Goal: Task Accomplishment & Management: Manage account settings

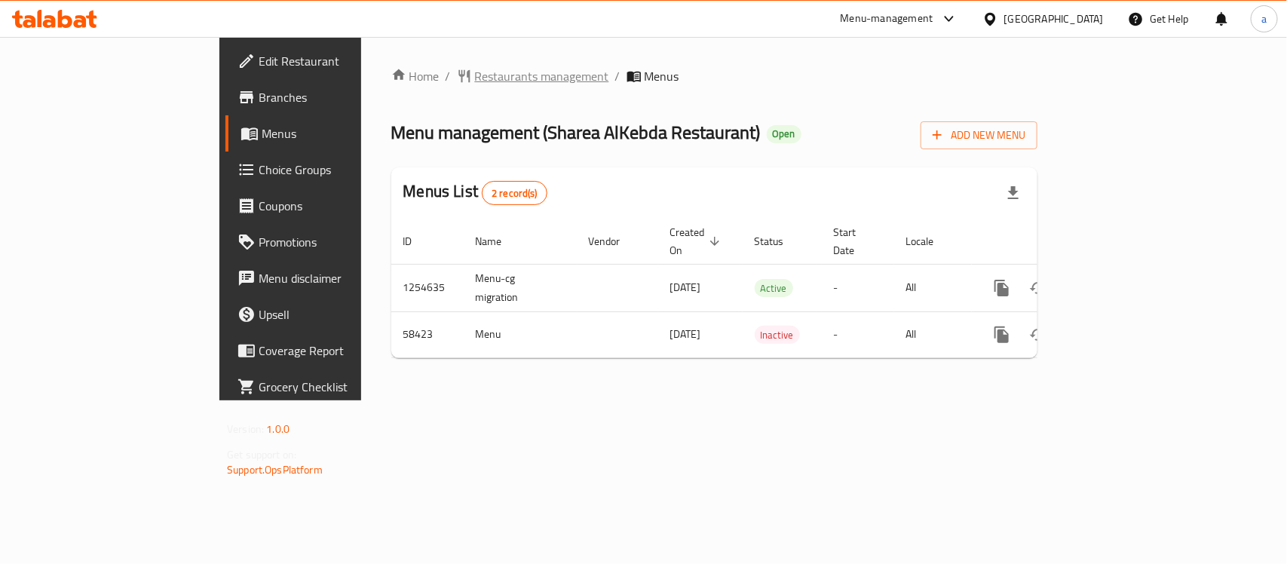
click at [475, 70] on span "Restaurants management" at bounding box center [542, 76] width 134 height 18
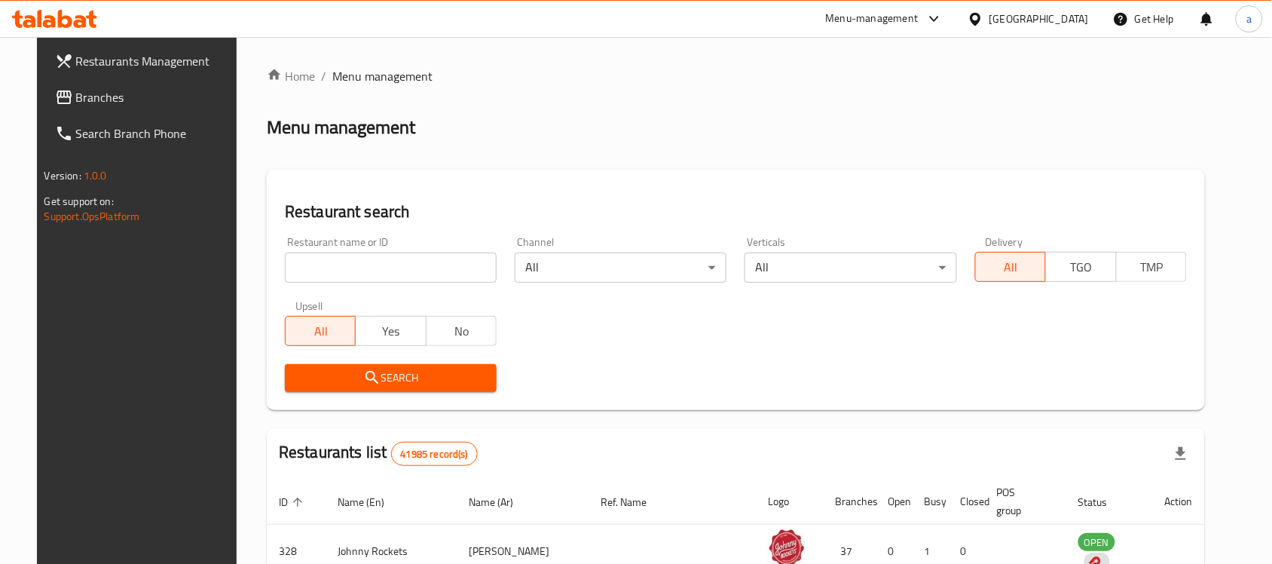
click at [344, 270] on div "Home / Menu management Menu management Restaurant search Restaurant name or ID …" at bounding box center [736, 531] width 938 height 929
click at [344, 270] on input "search" at bounding box center [391, 267] width 212 height 30
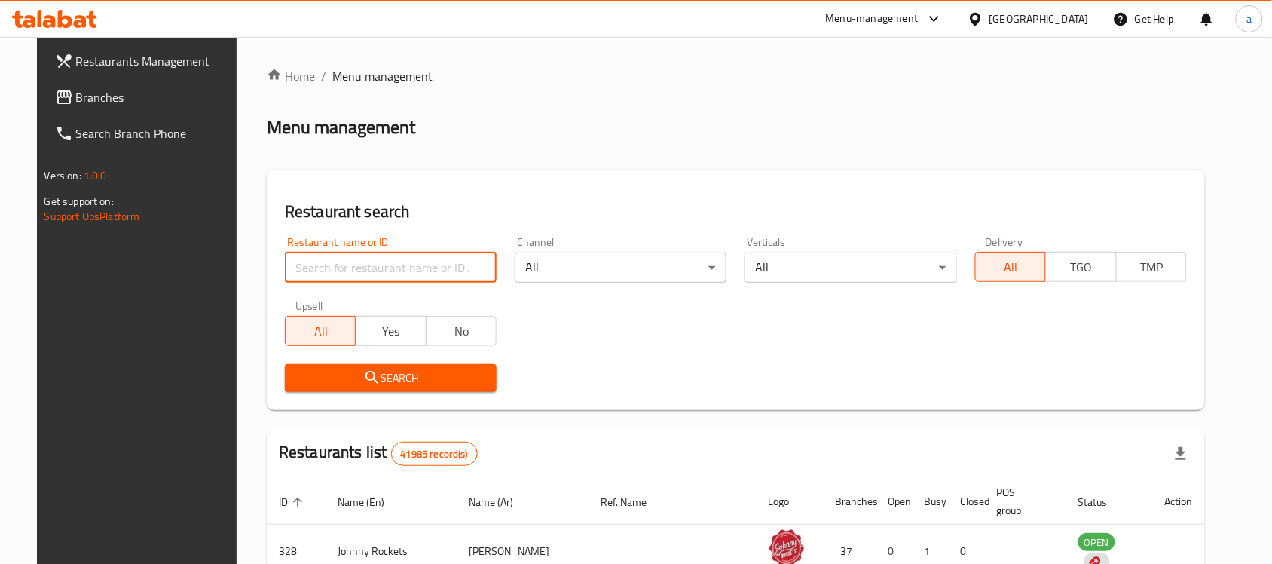
paste input "28462"
type input "28462"
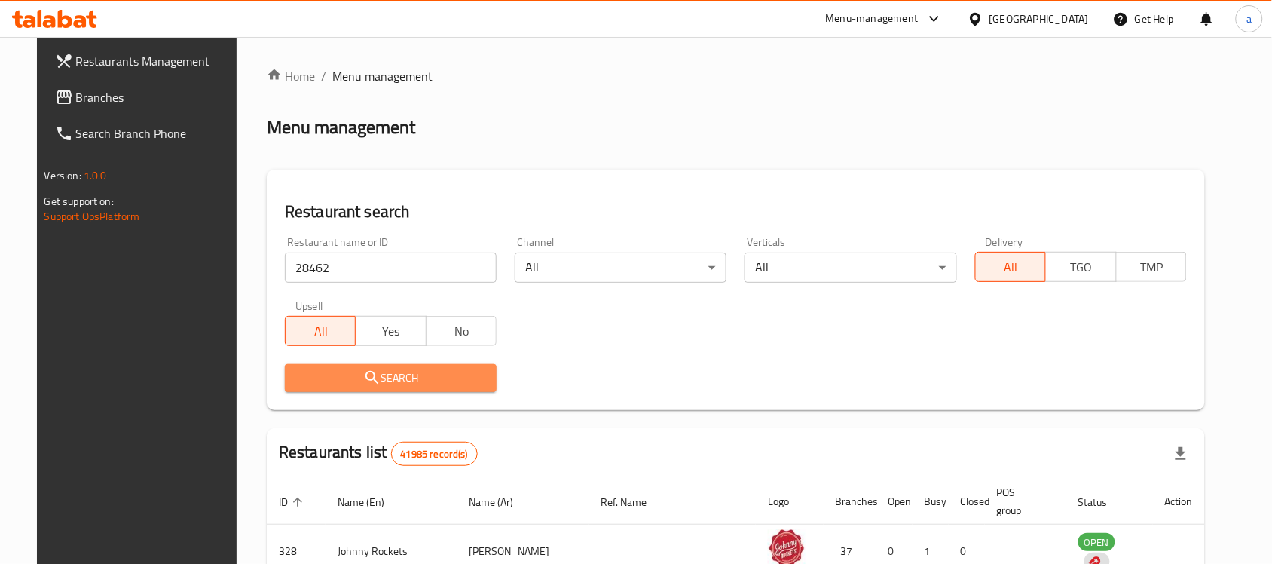
click at [402, 382] on span "Search" at bounding box center [391, 378] width 188 height 19
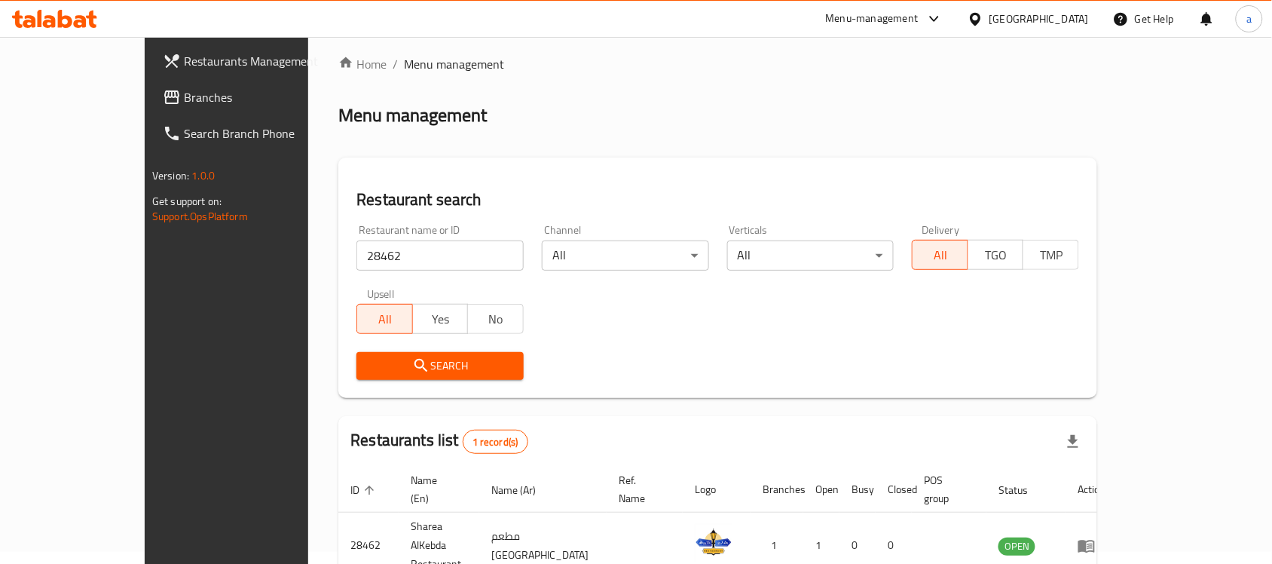
scroll to position [79, 0]
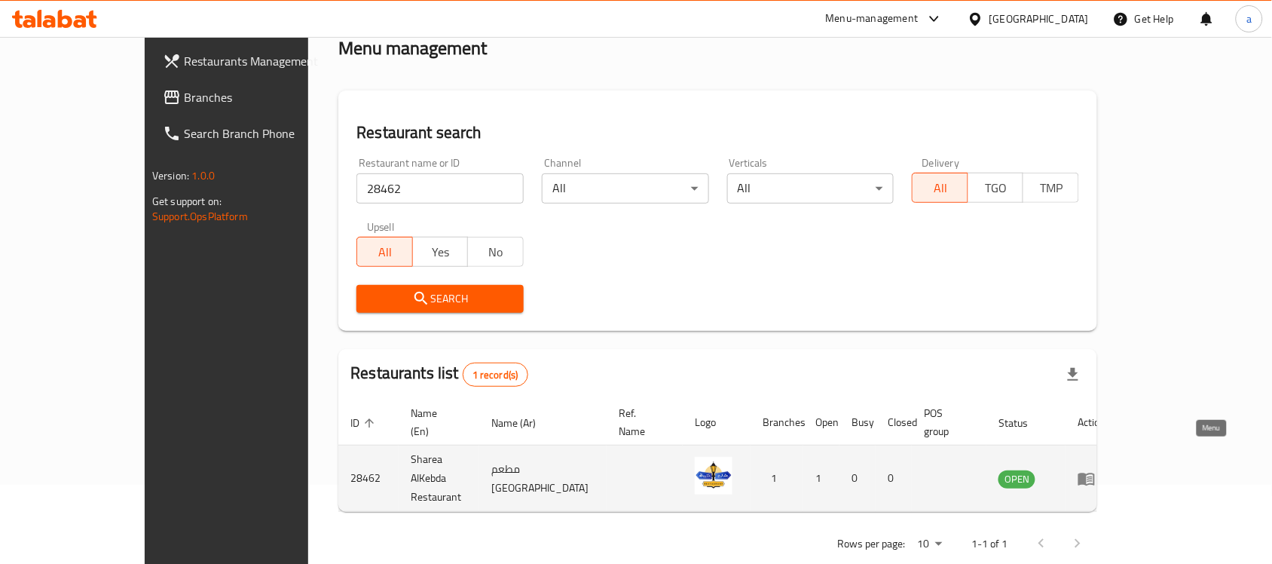
click at [1096, 470] on icon "enhanced table" at bounding box center [1087, 479] width 18 height 18
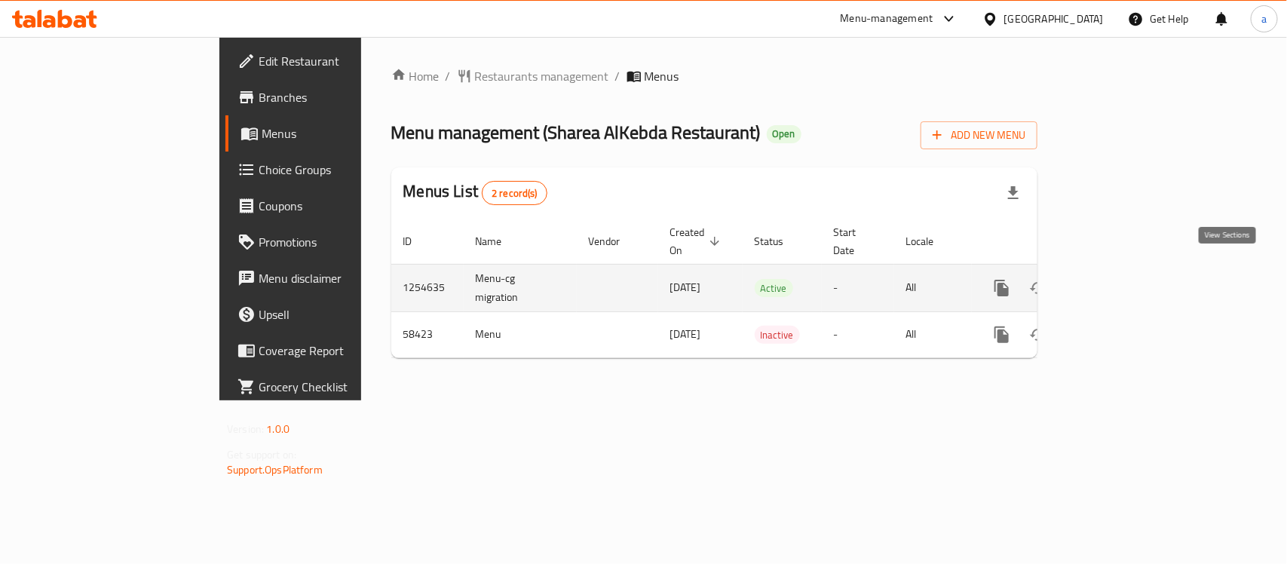
click at [1117, 281] on icon "enhanced table" at bounding box center [1110, 288] width 14 height 14
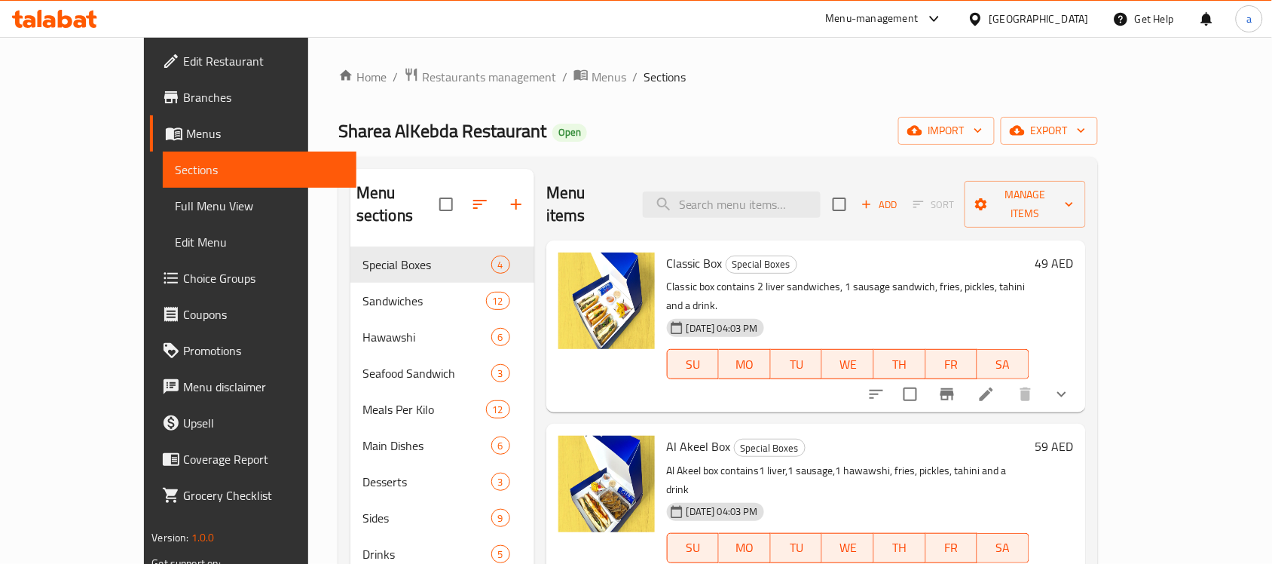
click at [150, 121] on link "Menus" at bounding box center [253, 133] width 207 height 36
